Goal: Task Accomplishment & Management: Manage account settings

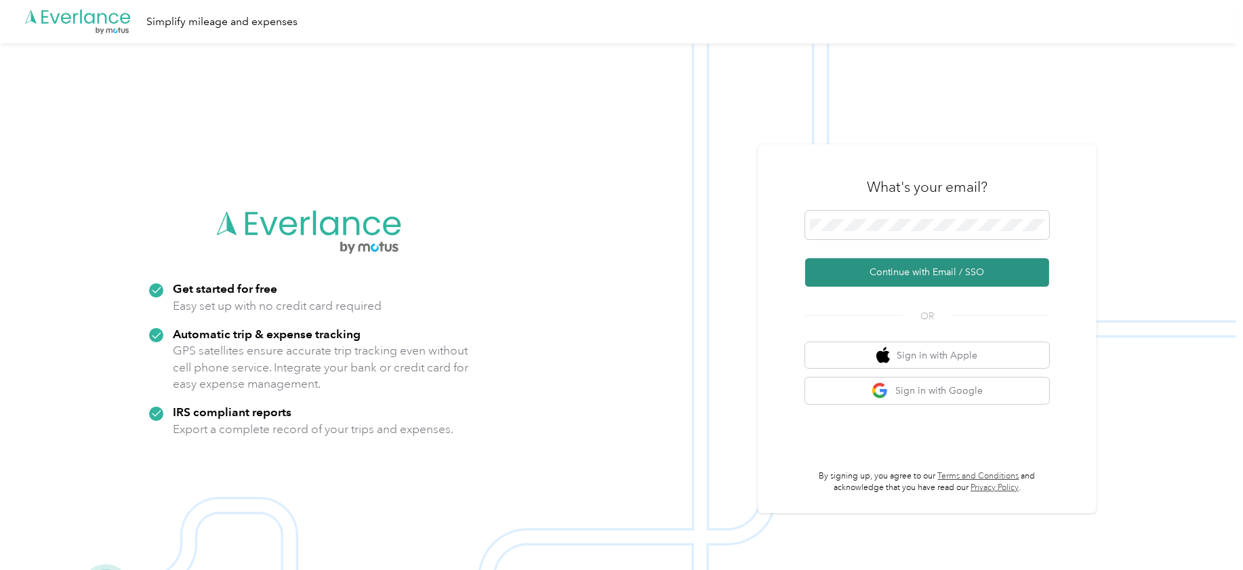
click at [892, 267] on button "Continue with Email / SSO" at bounding box center [927, 272] width 244 height 28
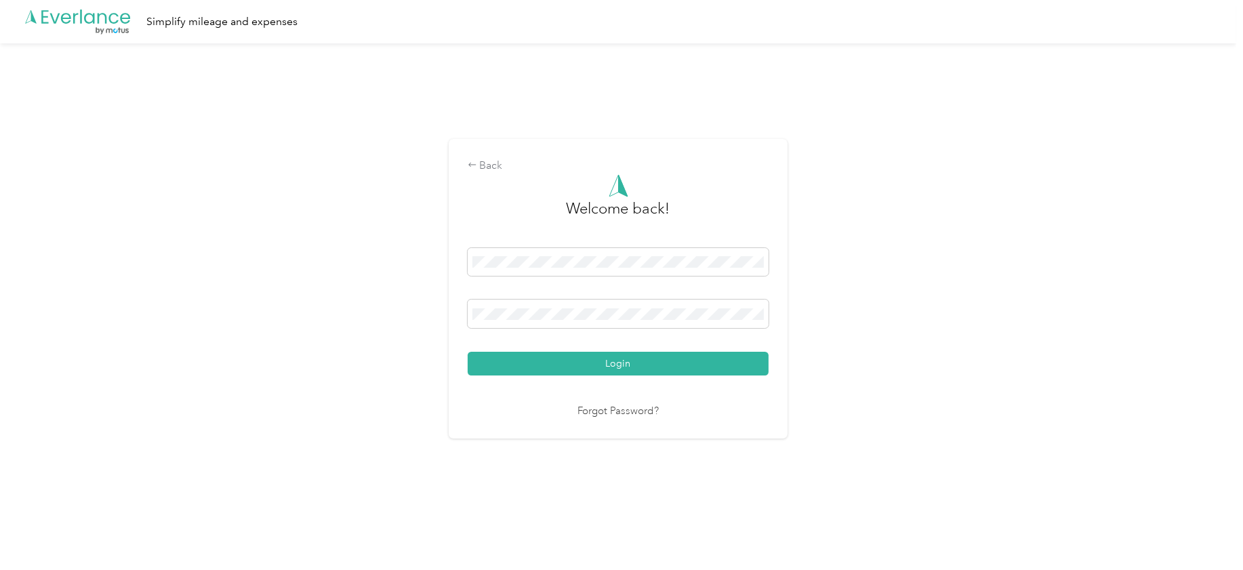
click at [468, 352] on button "Login" at bounding box center [618, 364] width 301 height 24
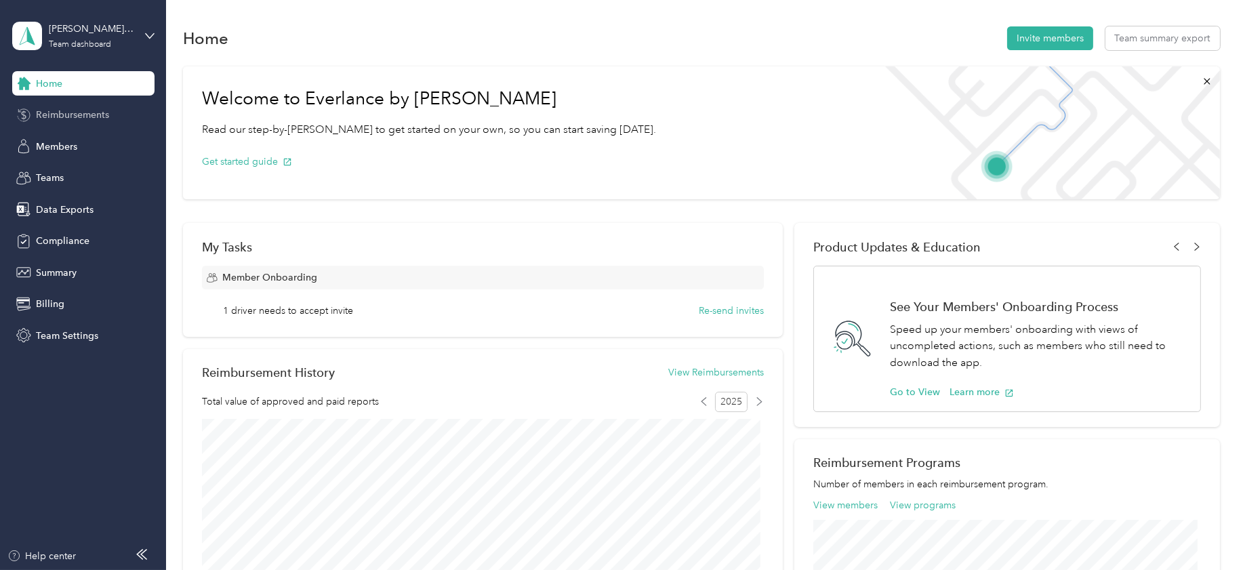
click at [66, 120] on span "Reimbursements" at bounding box center [72, 115] width 73 height 14
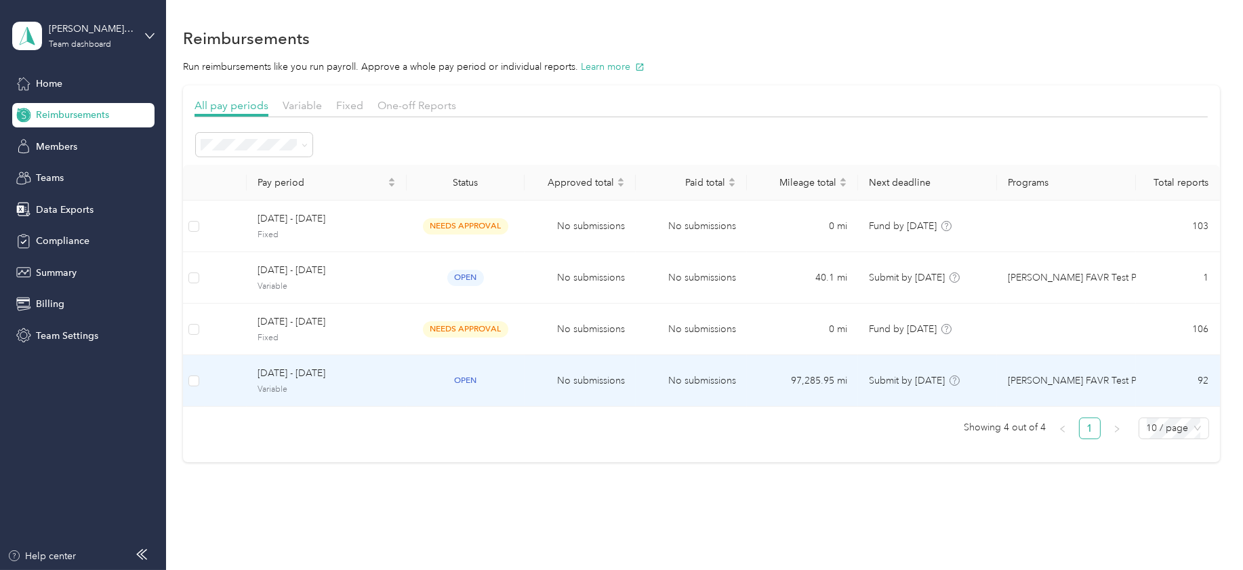
click at [275, 373] on span "[DATE] - [DATE]" at bounding box center [326, 373] width 138 height 15
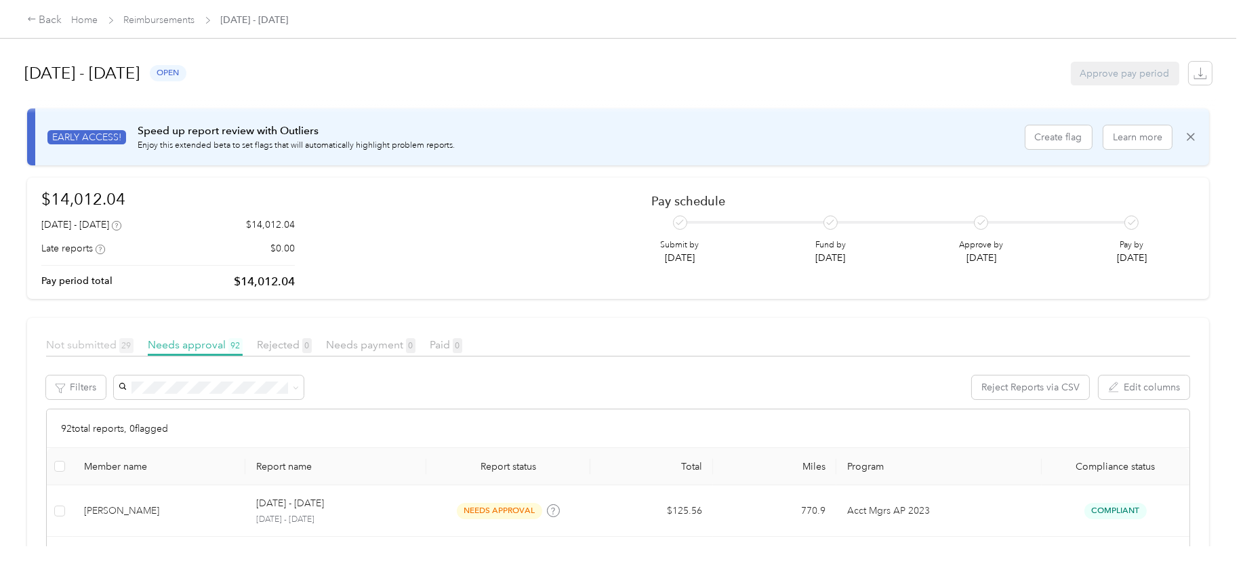
click at [102, 340] on span "Not submitted 29" at bounding box center [89, 344] width 87 height 13
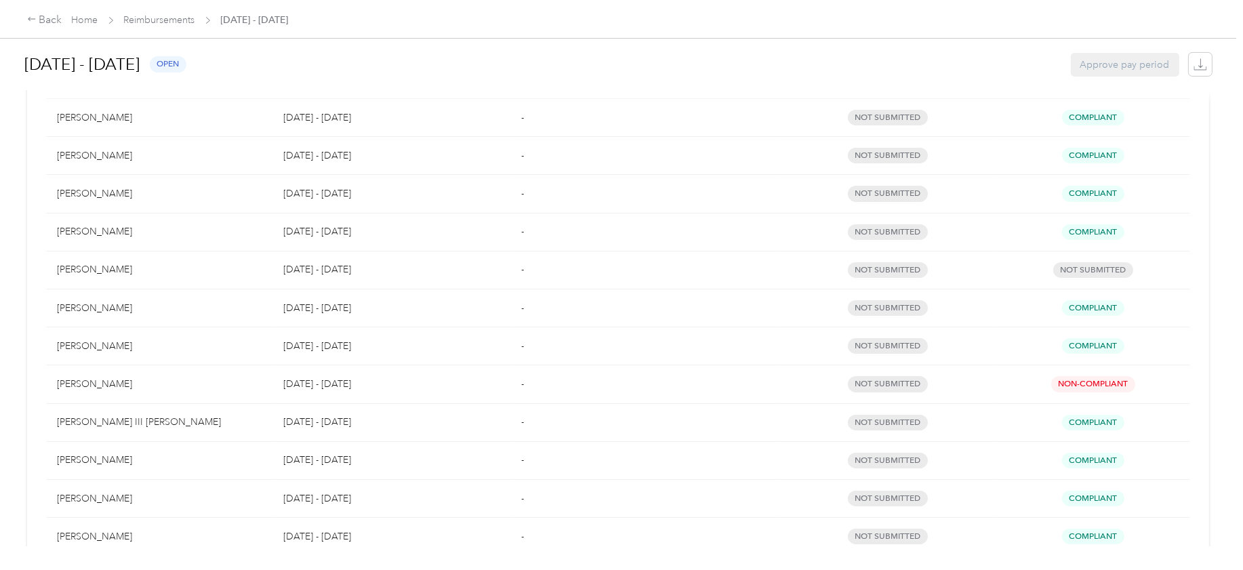
scroll to position [928, 0]
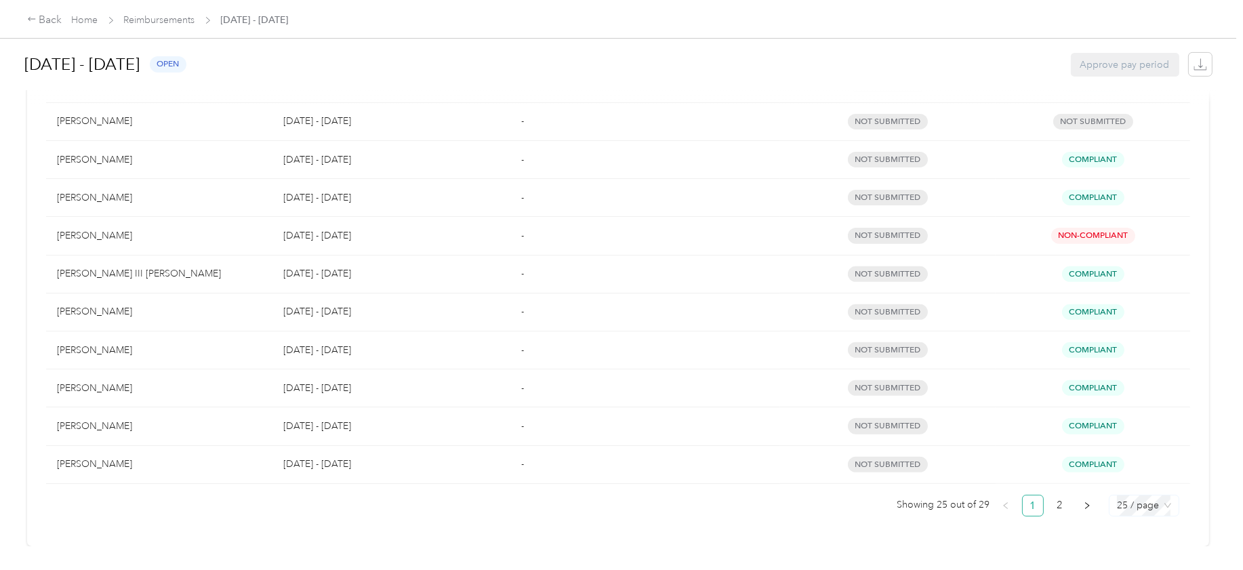
click at [1118, 495] on span "25 / page" at bounding box center [1144, 505] width 54 height 20
click at [1120, 449] on div "50 / page" at bounding box center [1143, 456] width 48 height 15
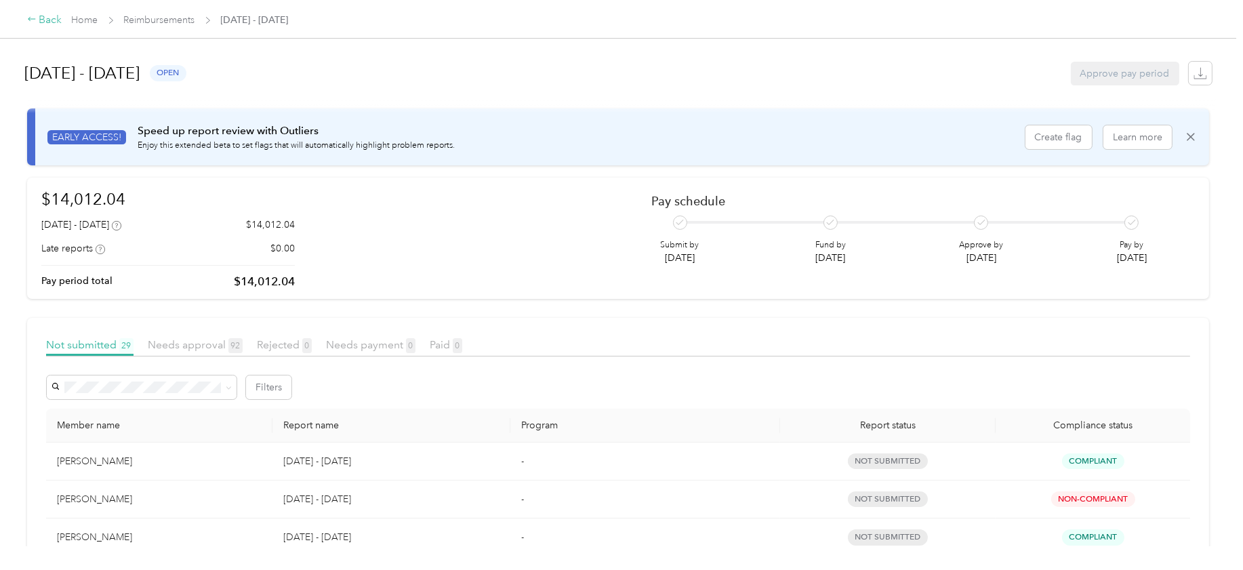
click at [41, 18] on div "Back" at bounding box center [44, 20] width 35 height 16
